Goal: Information Seeking & Learning: Find specific page/section

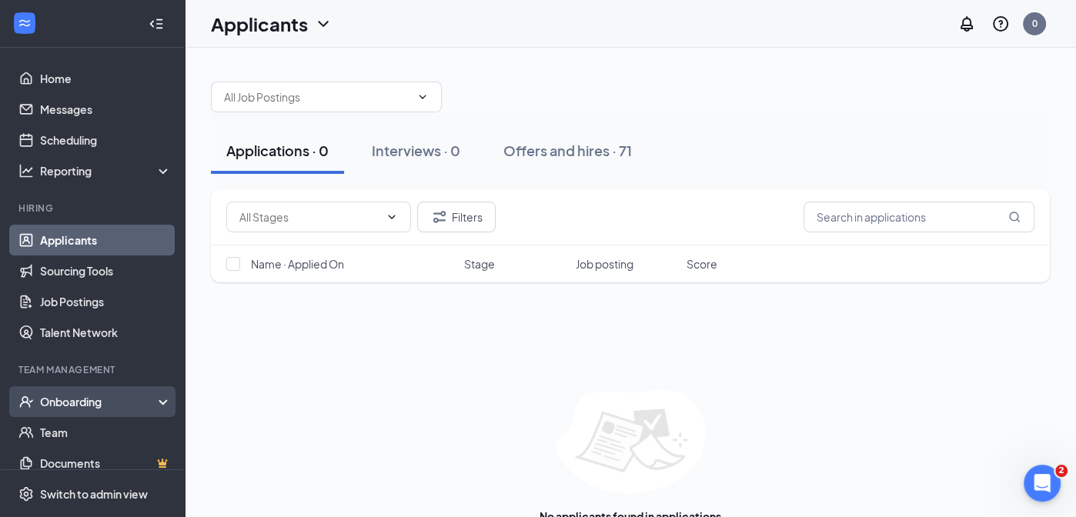
click at [72, 396] on div "Onboarding" at bounding box center [99, 401] width 119 height 15
click at [94, 437] on link "Overview" at bounding box center [106, 432] width 132 height 31
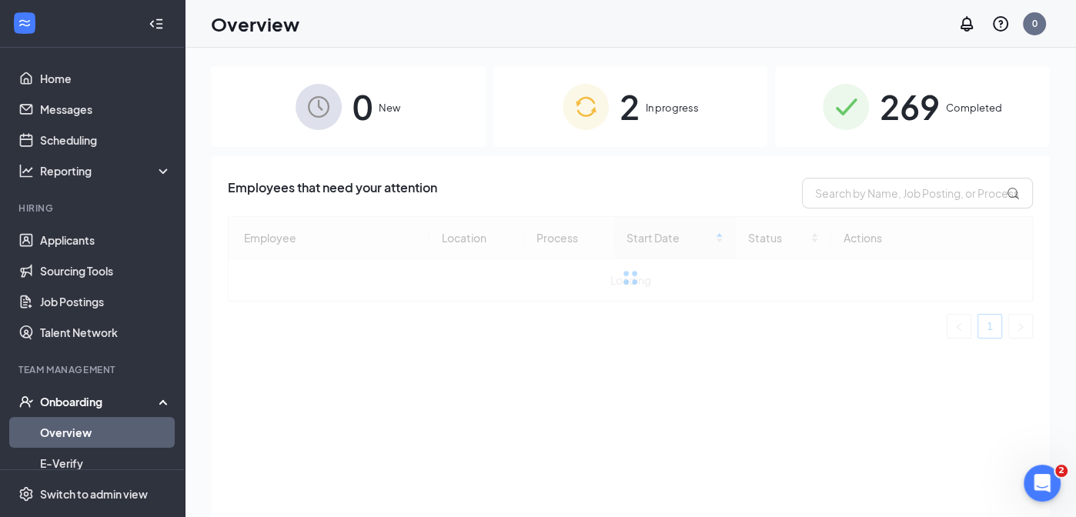
click at [919, 110] on span "269" at bounding box center [910, 106] width 60 height 53
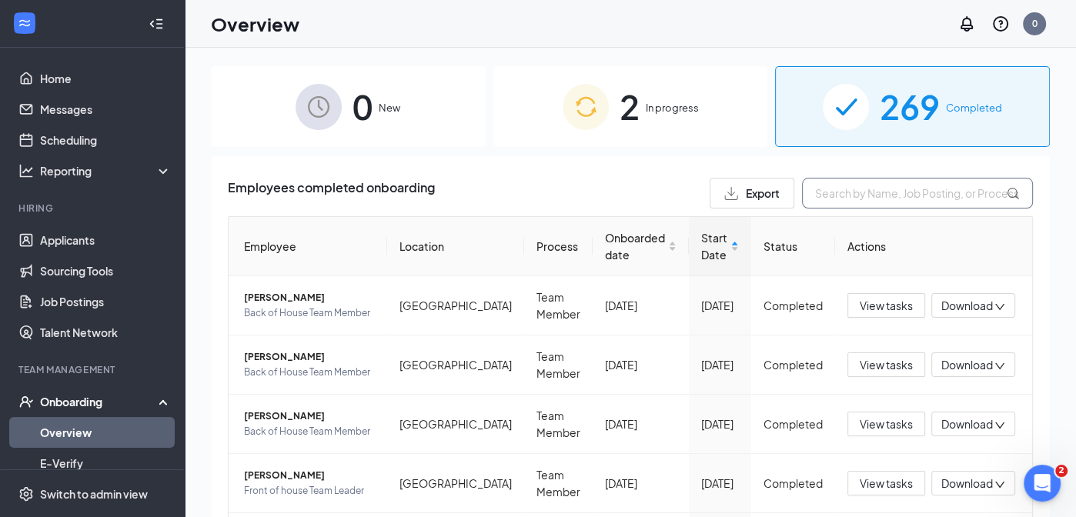
click at [870, 194] on input "text" at bounding box center [917, 193] width 231 height 31
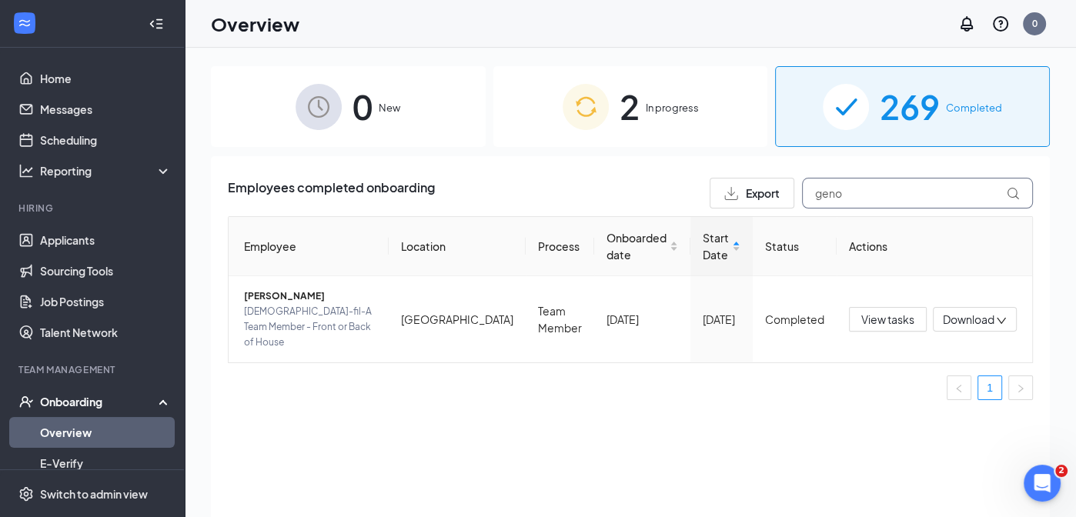
scroll to position [0, 124]
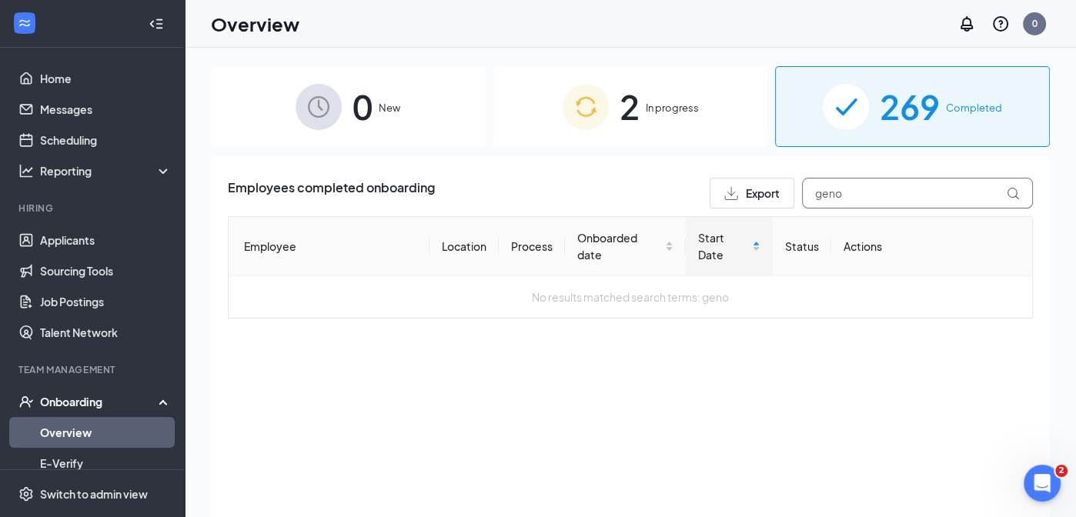
scroll to position [0, 125]
click at [870, 194] on input "geno" at bounding box center [917, 193] width 231 height 31
type input "geno"
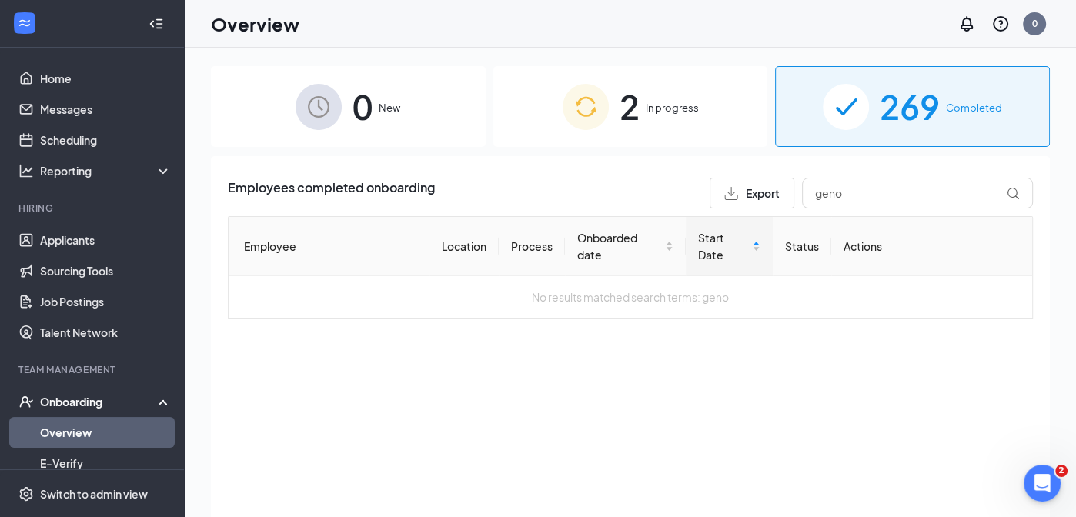
click at [896, 98] on span "269" at bounding box center [910, 106] width 60 height 53
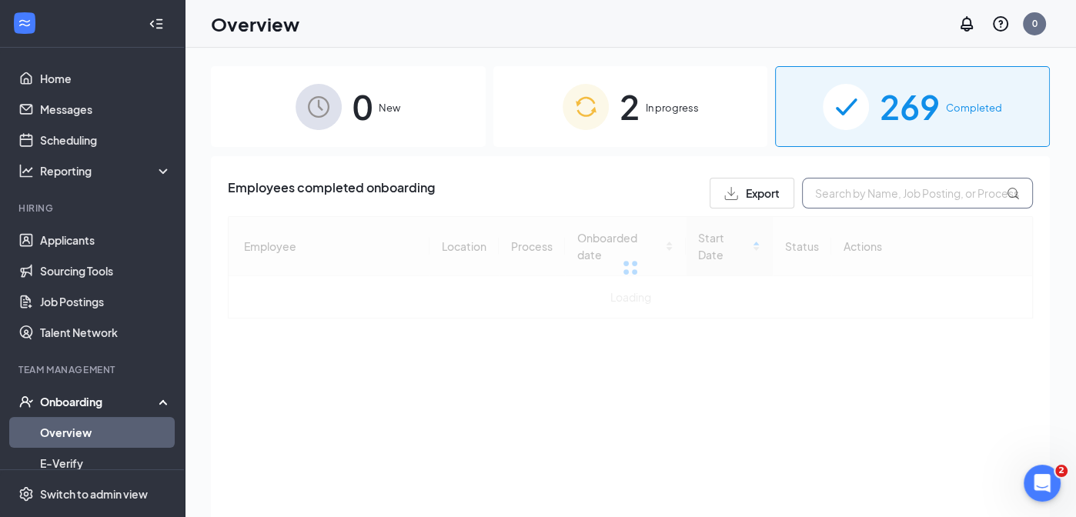
click at [860, 192] on input "text" at bounding box center [917, 193] width 231 height 31
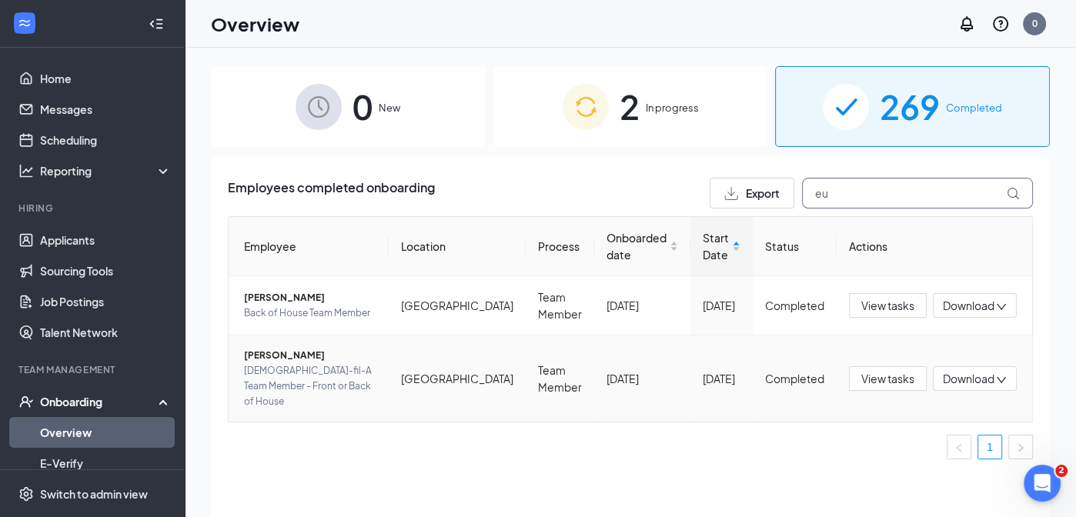
type input "eu"
click at [285, 371] on span "[DEMOGRAPHIC_DATA]-fil-A Team Member - Front or Back of House" at bounding box center [310, 386] width 132 height 46
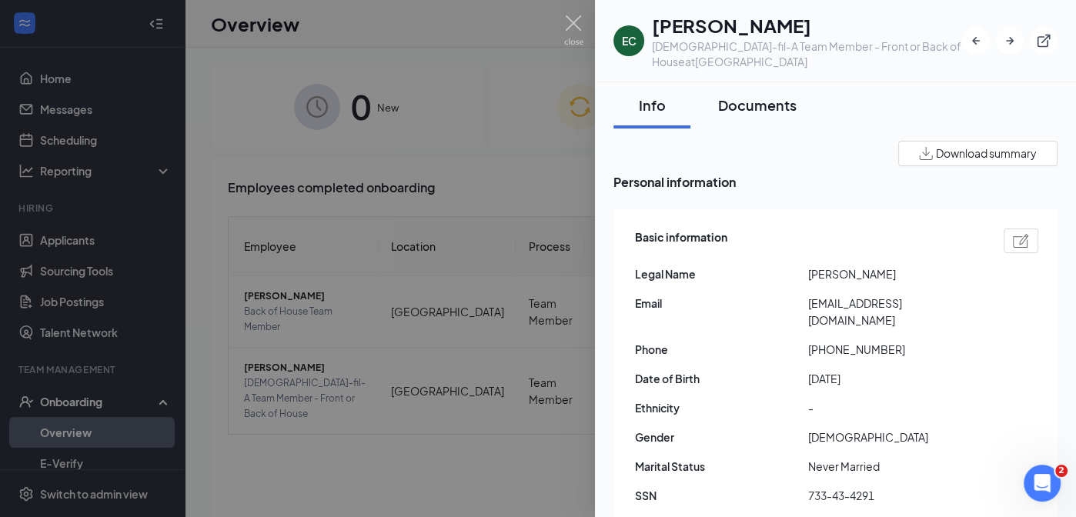
click at [768, 102] on div "Documents" at bounding box center [757, 104] width 78 height 19
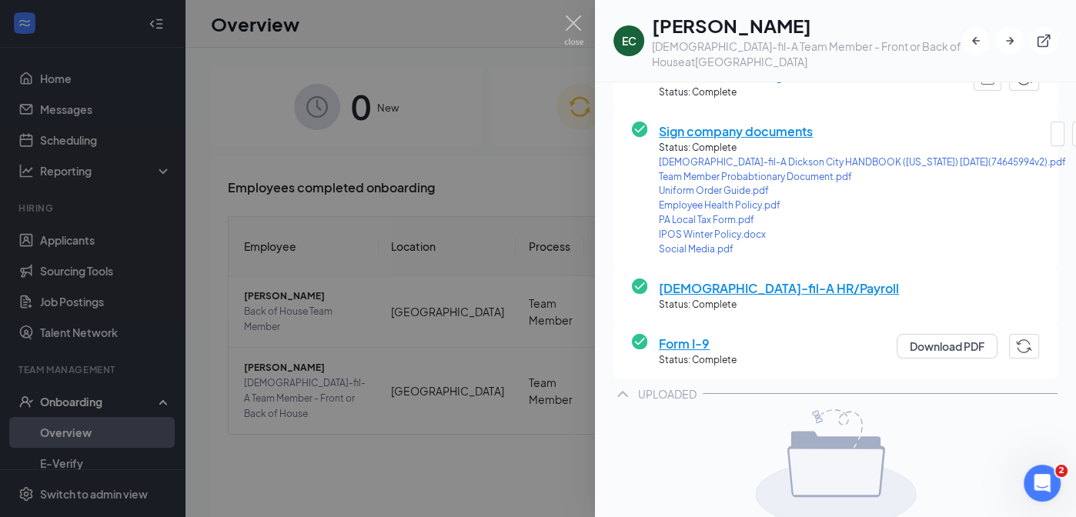
scroll to position [248, 0]
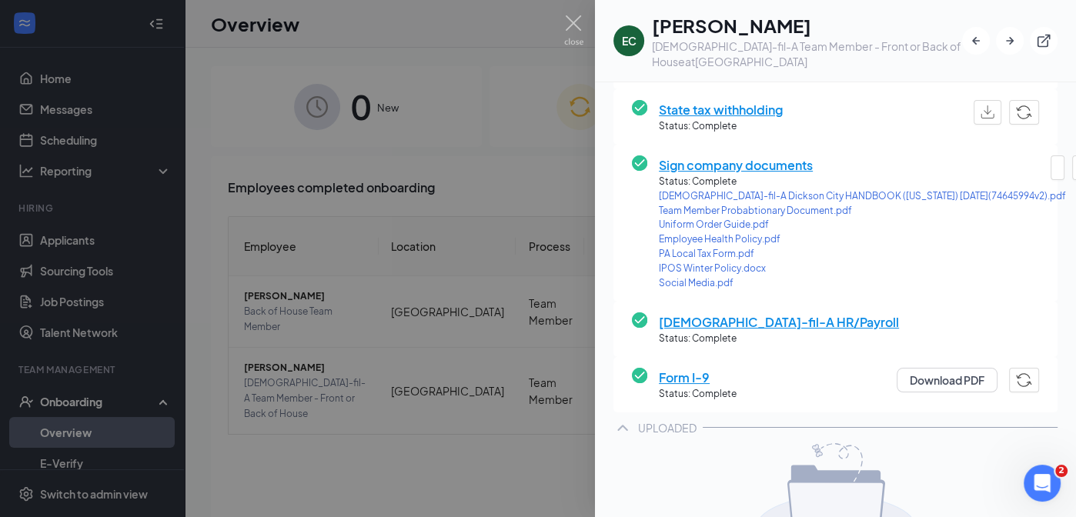
click at [765, 193] on span "[DEMOGRAPHIC_DATA]-fil-A Dickson City HANDBOOK ([US_STATE]) [DATE](74645994v2).…" at bounding box center [862, 196] width 407 height 15
click at [573, 19] on img at bounding box center [573, 30] width 19 height 30
